Goal: Task Accomplishment & Management: Use online tool/utility

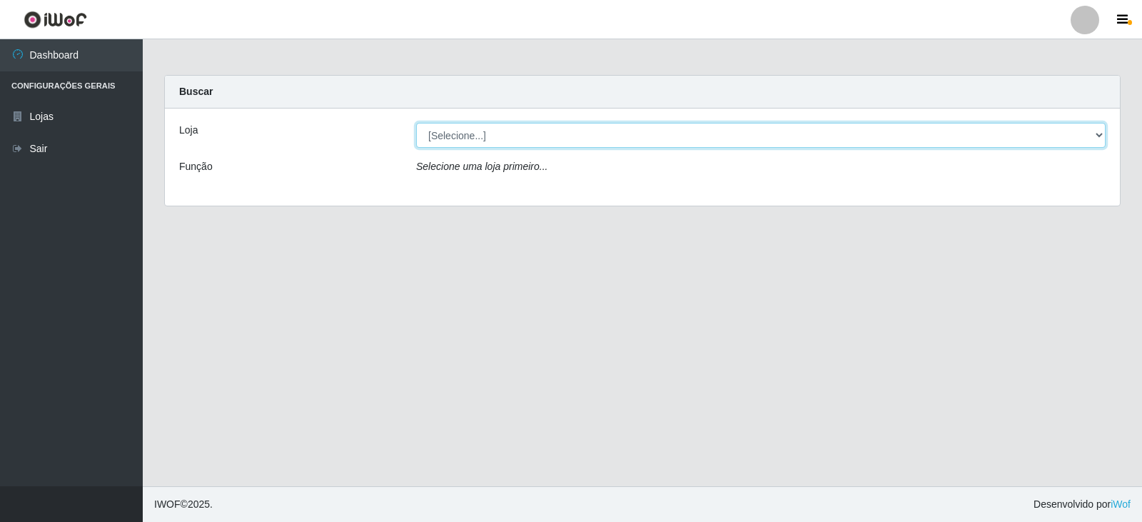
click at [1084, 136] on select "[Selecione...] Queiroz Atacadão - Catolé do Rocha" at bounding box center [760, 135] width 689 height 25
select select "500"
click at [416, 123] on select "[Selecione...] Queiroz Atacadão - Catolé do Rocha" at bounding box center [760, 135] width 689 height 25
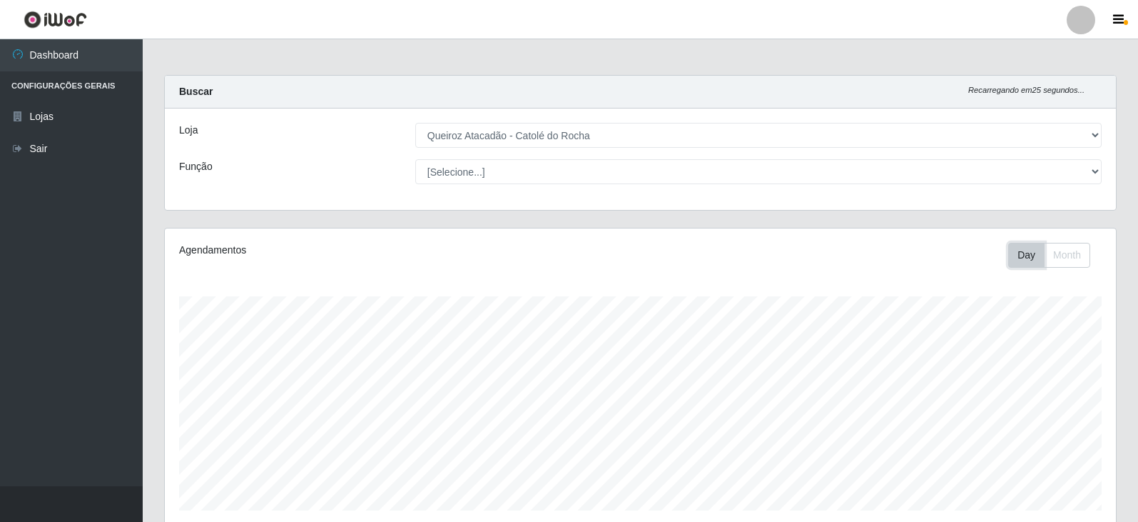
click at [1021, 256] on button "Day" at bounding box center [1026, 255] width 36 height 25
click at [1032, 258] on button "Day" at bounding box center [1026, 255] width 36 height 25
click at [1056, 259] on button "Month" at bounding box center [1067, 255] width 46 height 25
click at [1023, 256] on button "Day" at bounding box center [1026, 255] width 36 height 25
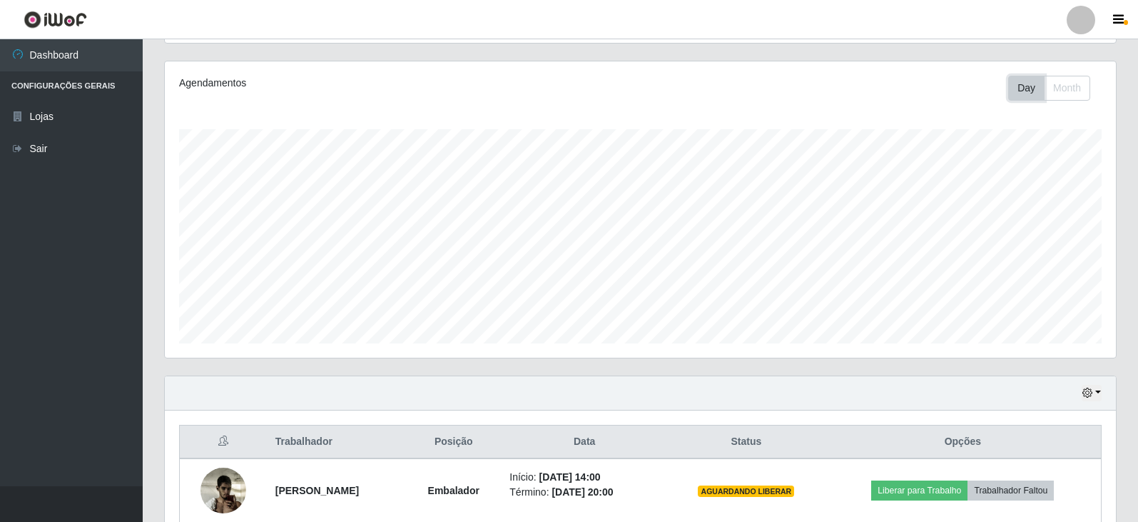
scroll to position [235, 0]
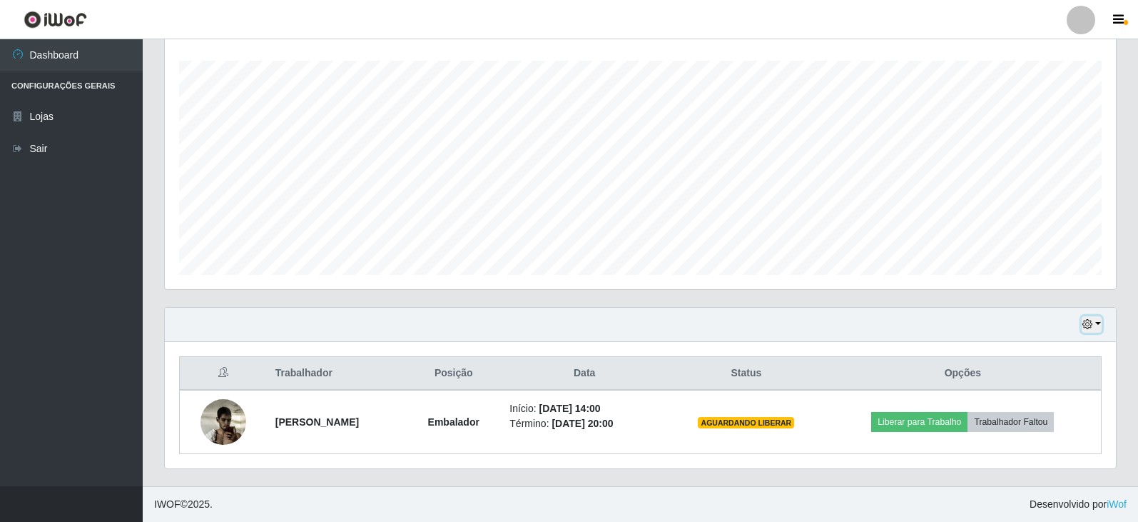
click at [1092, 322] on icon "button" at bounding box center [1087, 324] width 10 height 10
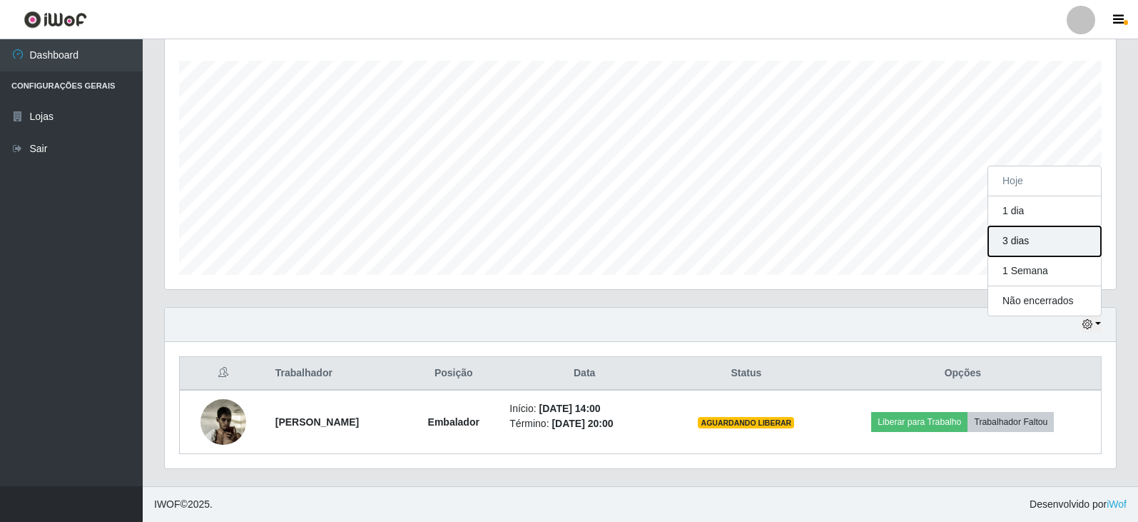
click at [1042, 244] on button "3 dias" at bounding box center [1044, 241] width 113 height 30
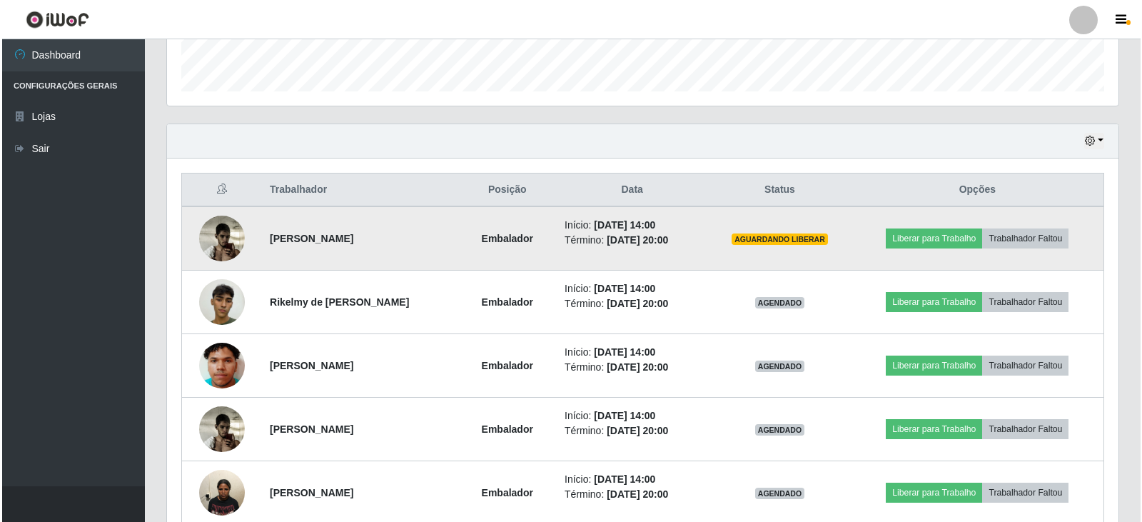
scroll to position [499, 0]
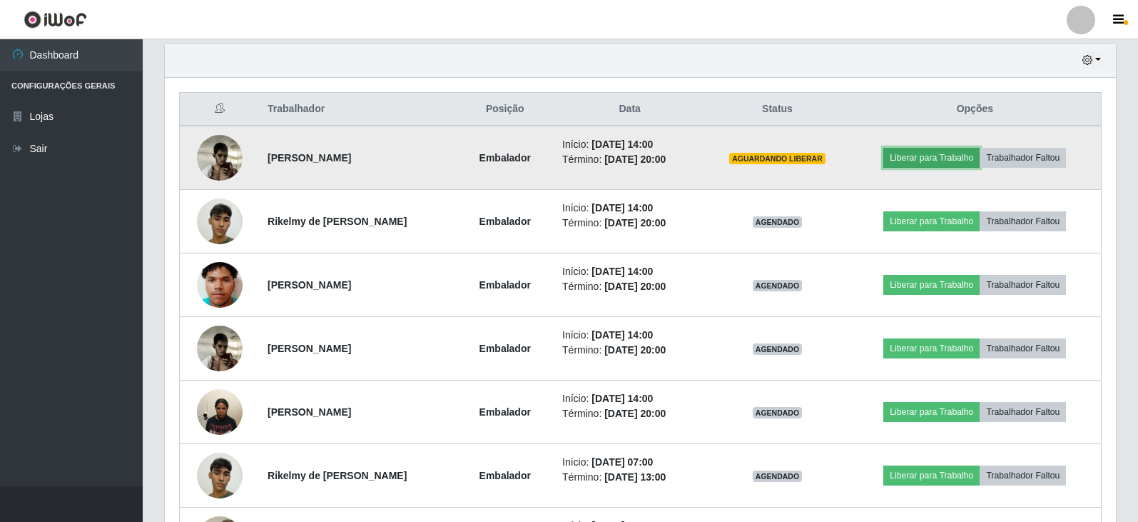
click at [953, 156] on button "Liberar para Trabalho" at bounding box center [931, 158] width 96 height 20
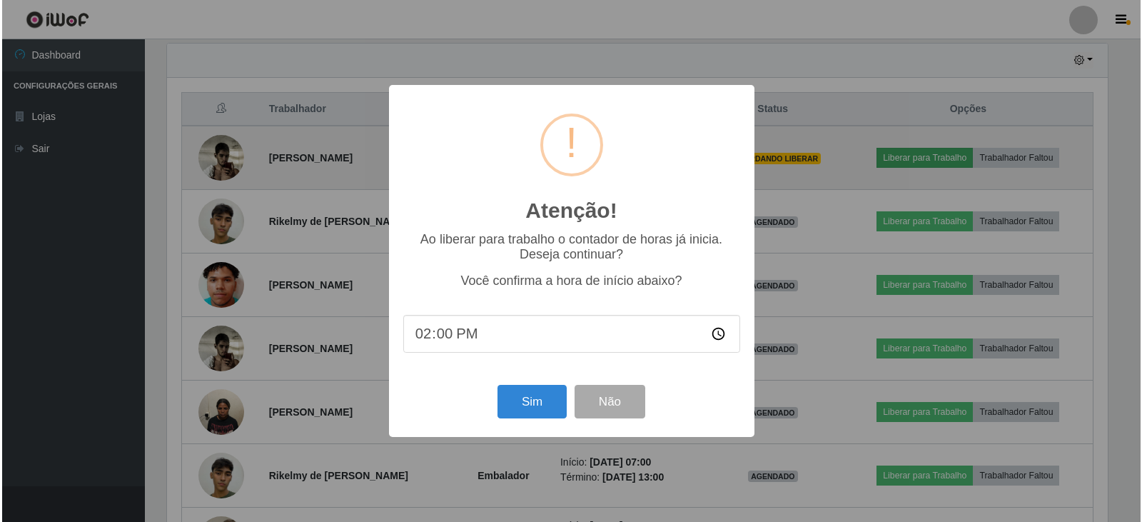
scroll to position [296, 944]
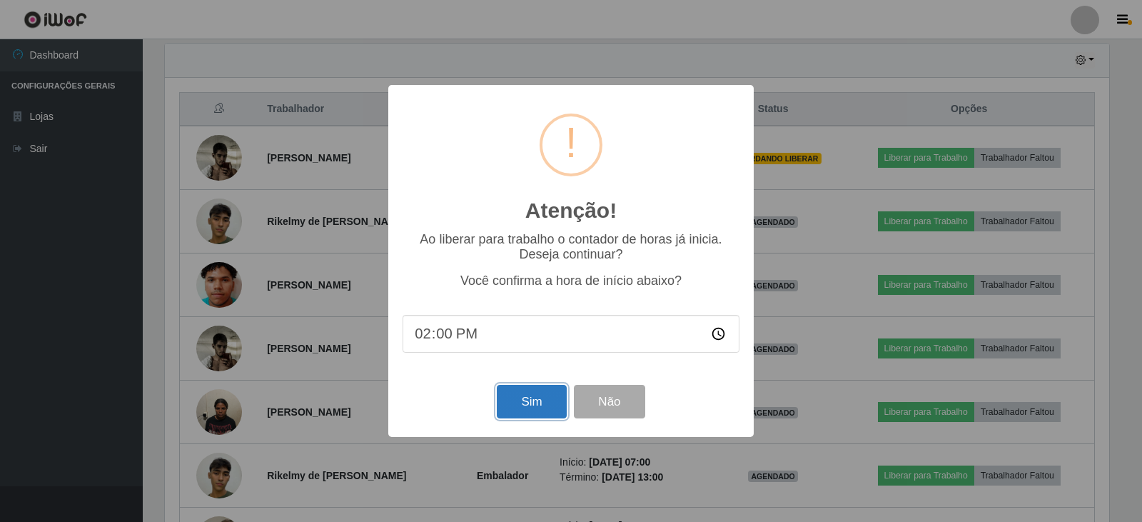
click at [521, 399] on button "Sim" at bounding box center [531, 402] width 69 height 34
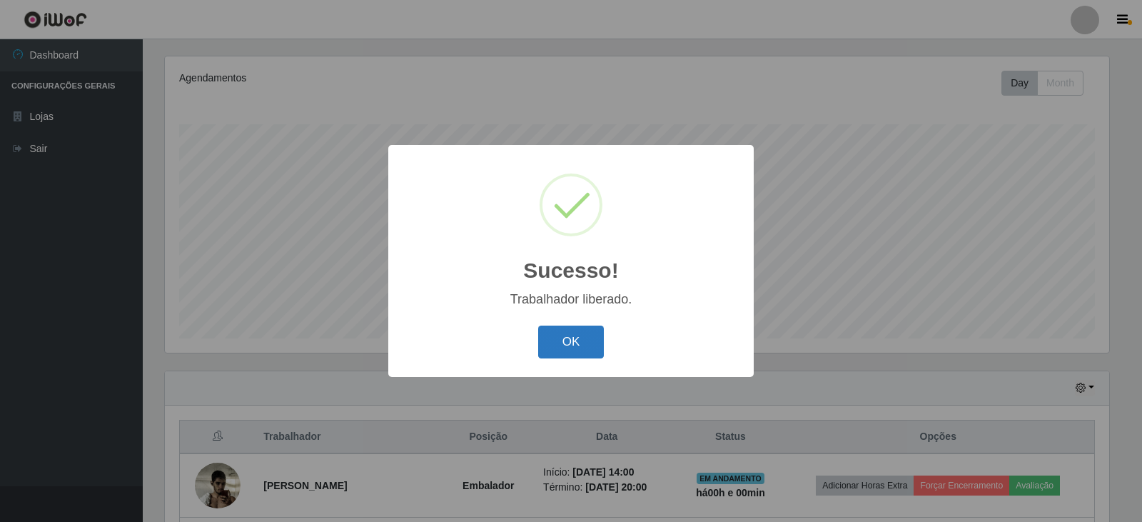
click at [569, 346] on button "OK" at bounding box center [571, 342] width 66 height 34
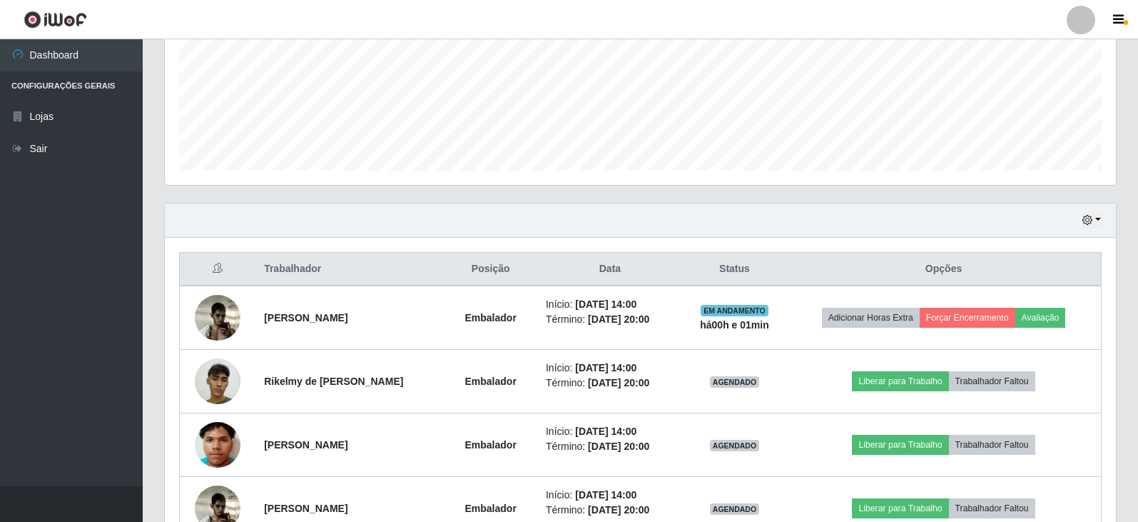
scroll to position [0, 0]
